Goal: Task Accomplishment & Management: Manage account settings

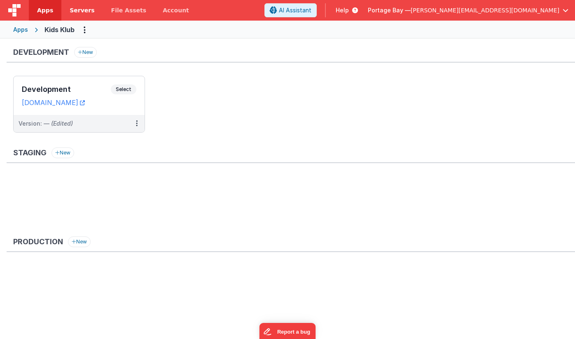
click at [76, 8] on span "Servers" at bounding box center [82, 10] width 25 height 8
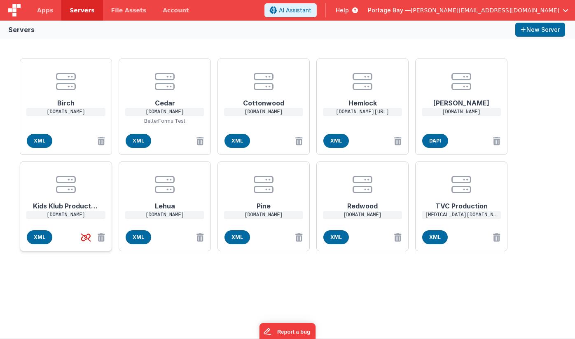
click at [60, 203] on h1 "Kids Klub Production" at bounding box center [66, 202] width 66 height 16
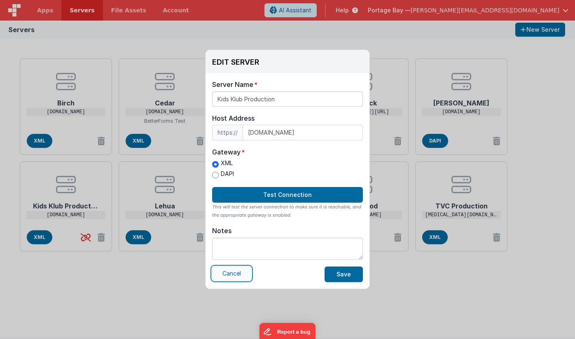
click at [240, 277] on button "Cancel" at bounding box center [231, 273] width 39 height 14
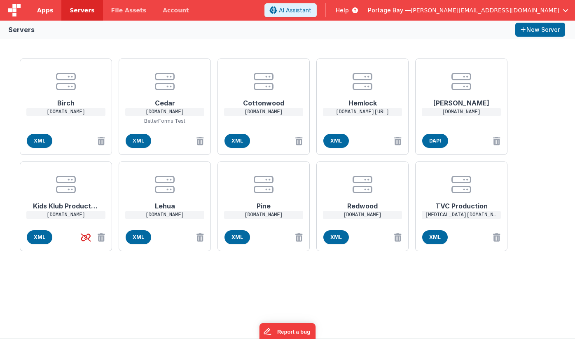
click at [42, 9] on span "Apps" at bounding box center [45, 10] width 16 height 8
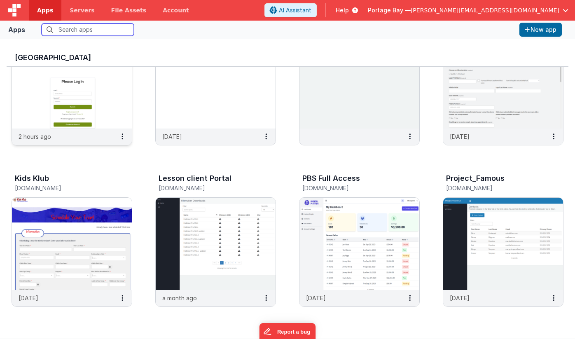
scroll to position [73, 0]
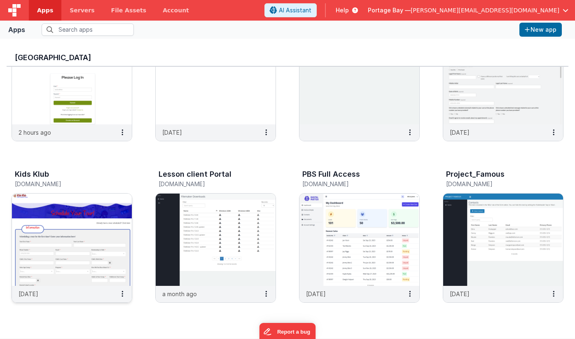
click at [79, 221] on img at bounding box center [72, 239] width 120 height 92
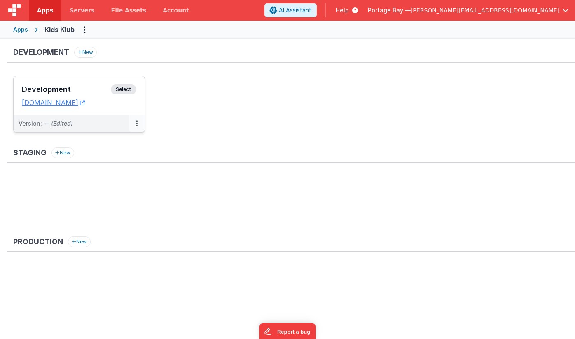
scroll to position [1, 0]
click at [139, 125] on button at bounding box center [137, 122] width 16 height 17
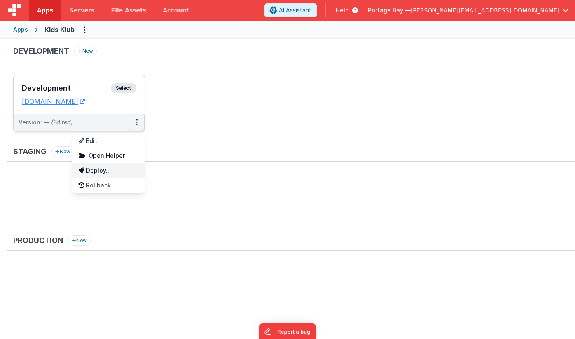
scroll to position [2, 0]
click at [97, 171] on link "Deploy..." at bounding box center [108, 169] width 72 height 15
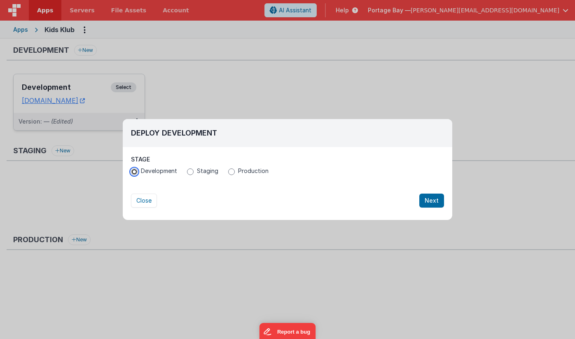
click at [134, 171] on input "Development" at bounding box center [134, 171] width 7 height 7
radio input "true"
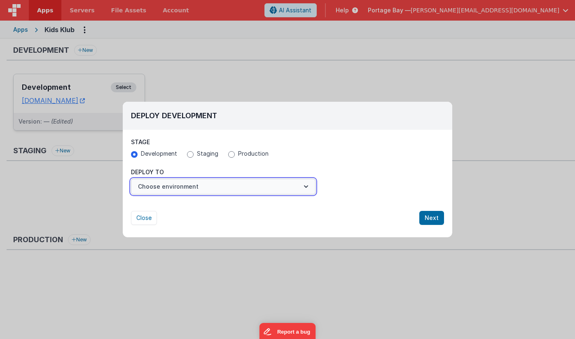
click at [215, 183] on button "Choose environment" at bounding box center [223, 187] width 184 height 16
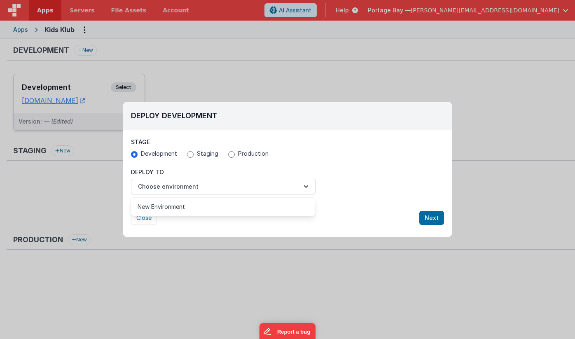
click at [231, 154] on div at bounding box center [287, 169] width 575 height 339
click at [231, 155] on input "Production" at bounding box center [231, 154] width 7 height 7
radio input "true"
radio input "false"
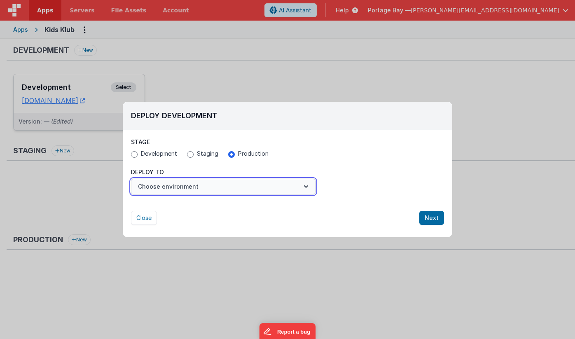
click at [205, 187] on button "Choose environment" at bounding box center [223, 187] width 184 height 16
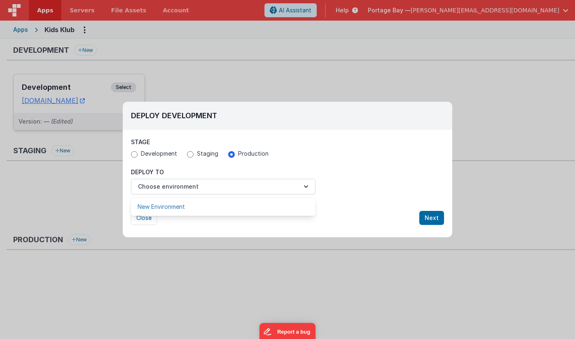
click at [200, 206] on link "New Environment" at bounding box center [223, 206] width 184 height 15
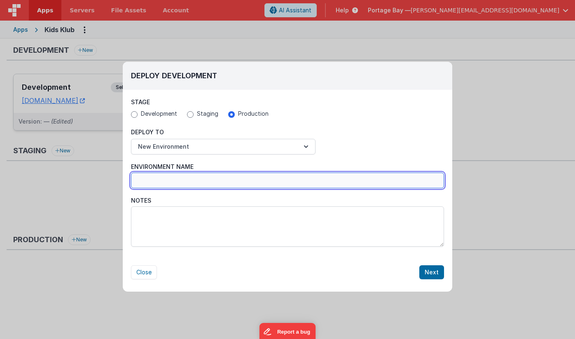
click at [164, 181] on input "Environment Name" at bounding box center [287, 180] width 313 height 16
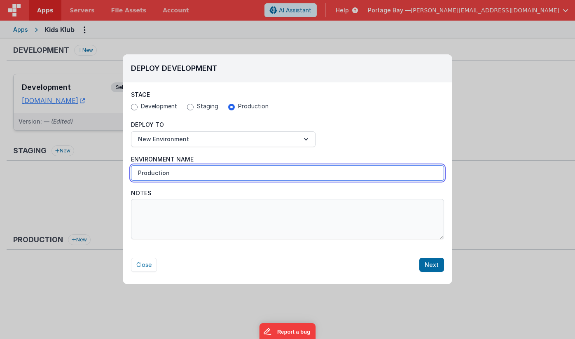
type input "Production"
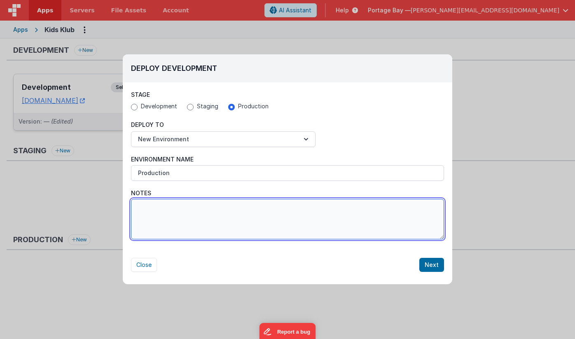
click at [179, 215] on textarea "Notes" at bounding box center [287, 219] width 313 height 40
type textarea "First Deployment"
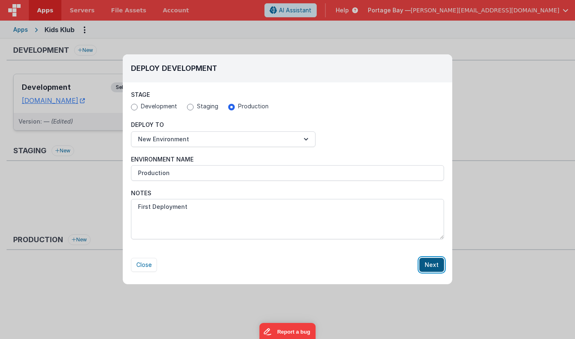
click at [433, 265] on button "Next" at bounding box center [431, 265] width 25 height 14
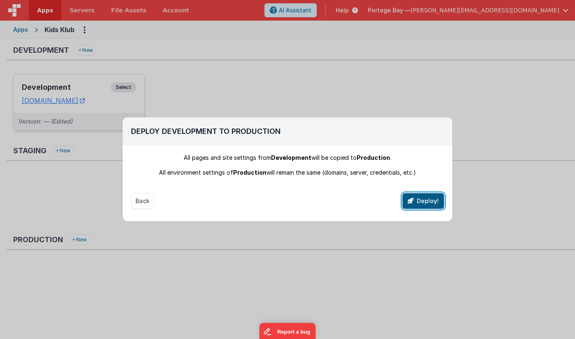
click at [427, 199] on button "Deploy!" at bounding box center [423, 201] width 42 height 16
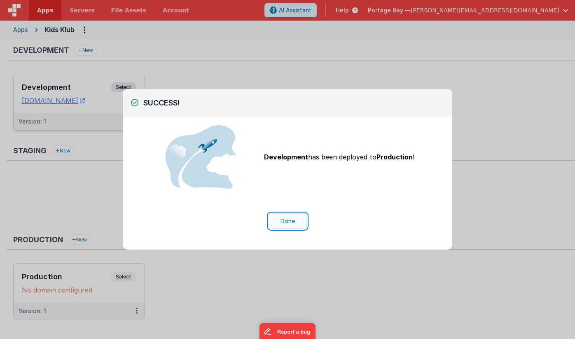
click at [283, 220] on button "Done" at bounding box center [287, 221] width 38 height 16
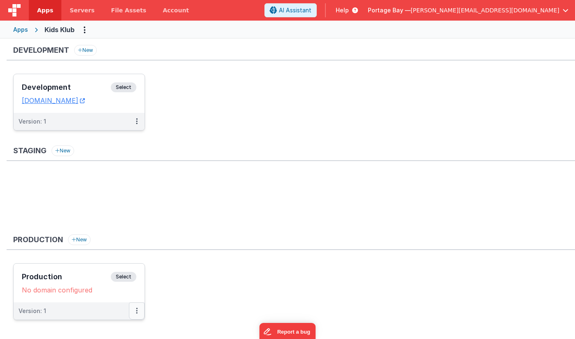
click at [135, 311] on button at bounding box center [137, 310] width 16 height 17
click at [109, 266] on link "Edit" at bounding box center [108, 265] width 72 height 15
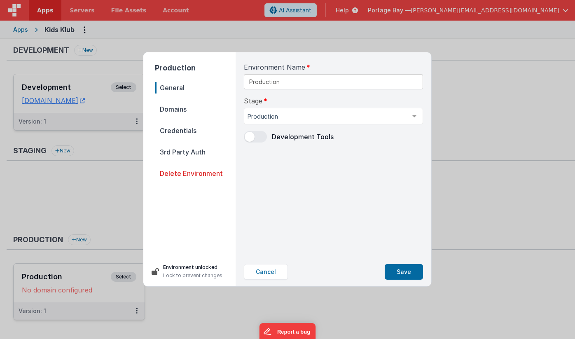
click at [170, 110] on span "Domains" at bounding box center [195, 109] width 81 height 12
select select "[DOMAIN_NAME]"
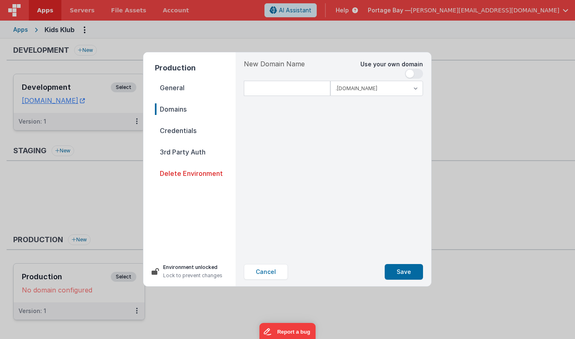
click at [409, 71] on span at bounding box center [409, 74] width 8 height 8
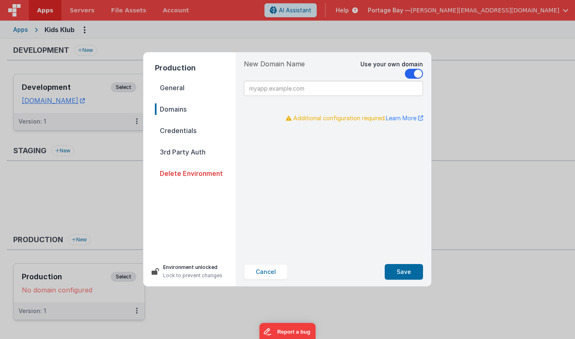
click at [274, 88] on input at bounding box center [333, 88] width 179 height 15
type input "[DOMAIN_NAME]"
click at [188, 129] on span "Credentials" at bounding box center [195, 131] width 81 height 12
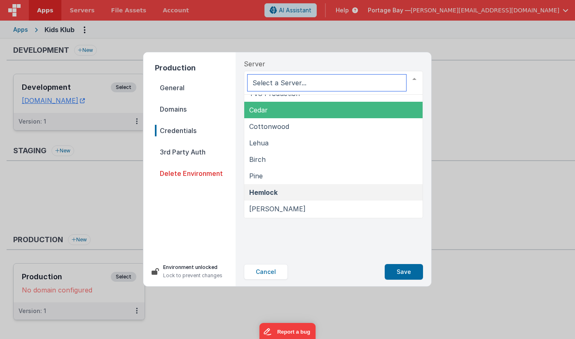
scroll to position [42, 0]
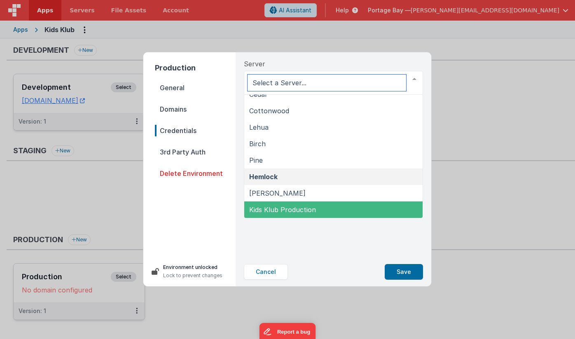
click at [296, 207] on span "Kids Klub Production" at bounding box center [282, 209] width 67 height 8
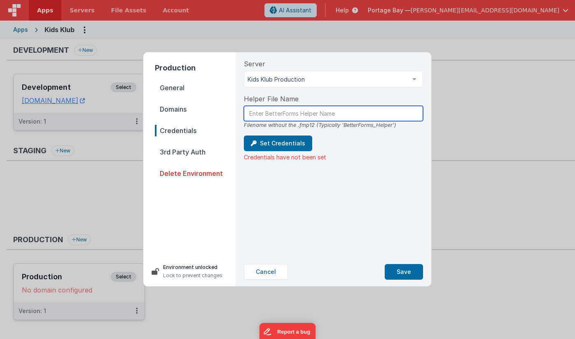
click at [323, 112] on input "text" at bounding box center [333, 113] width 179 height 15
paste input "BetterForms_Helper"
type input "BetterForms_Helper"
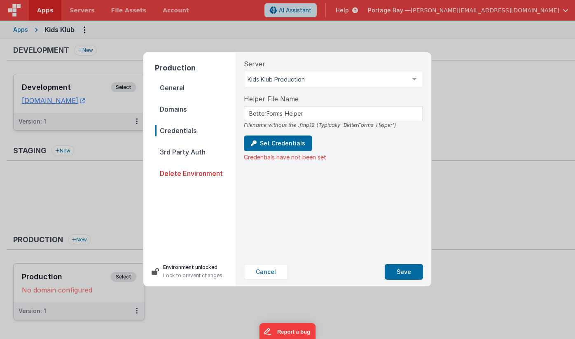
click at [382, 141] on div "Set Credentials Credentials have not been set" at bounding box center [333, 148] width 179 height 26
click at [283, 142] on button "Set Credentials" at bounding box center [278, 143] width 68 height 16
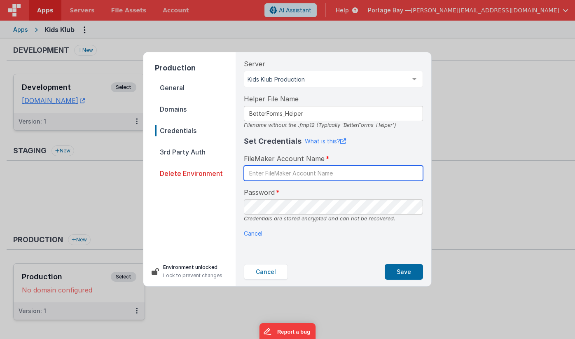
click at [282, 174] on input "text" at bounding box center [333, 172] width 179 height 15
paste input "BetterForms"
type input "BetterForms"
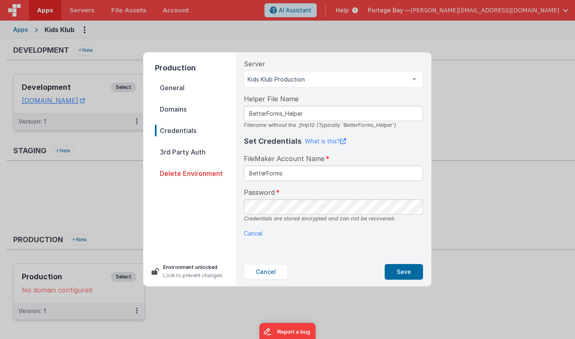
click at [175, 89] on span "General" at bounding box center [195, 88] width 81 height 12
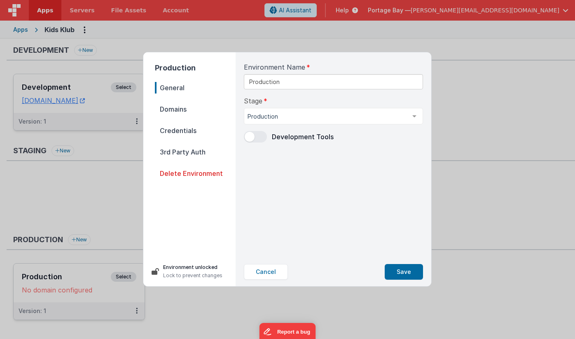
click at [169, 111] on span "Domains" at bounding box center [195, 109] width 81 height 12
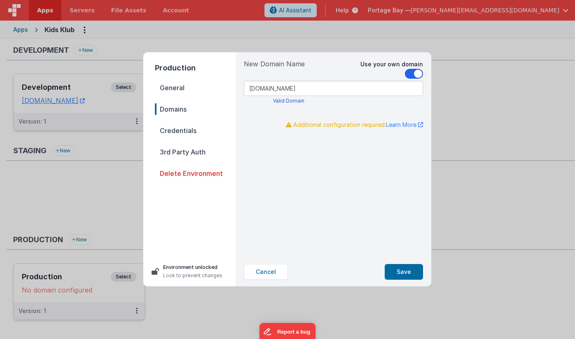
click at [170, 130] on span "Credentials" at bounding box center [195, 131] width 81 height 12
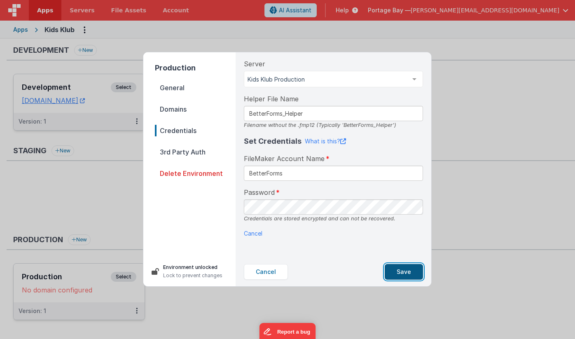
click at [398, 271] on button "Save" at bounding box center [403, 272] width 38 height 16
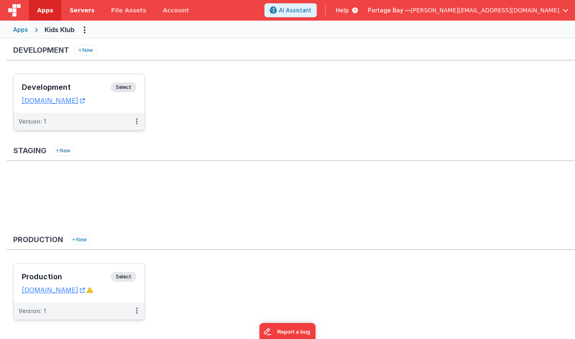
click at [79, 8] on span "Servers" at bounding box center [82, 10] width 25 height 8
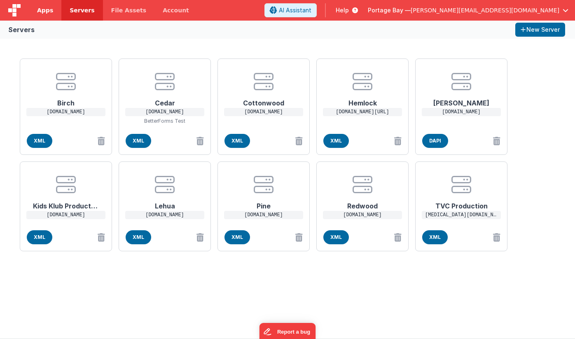
click at [47, 12] on span "Apps" at bounding box center [45, 10] width 16 height 8
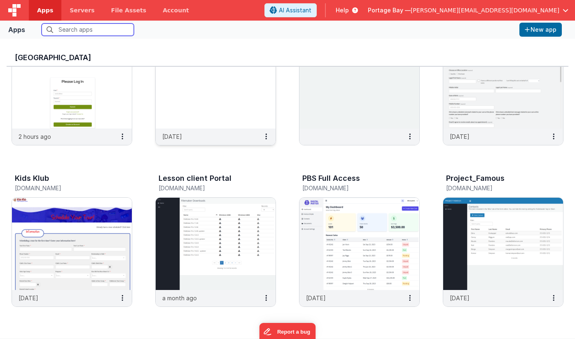
scroll to position [76, 0]
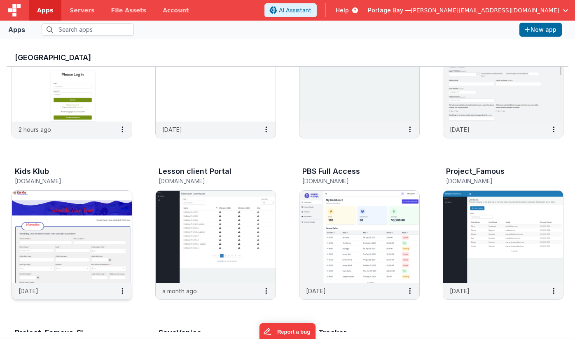
click at [68, 210] on img at bounding box center [72, 237] width 120 height 92
